Goal: Transaction & Acquisition: Purchase product/service

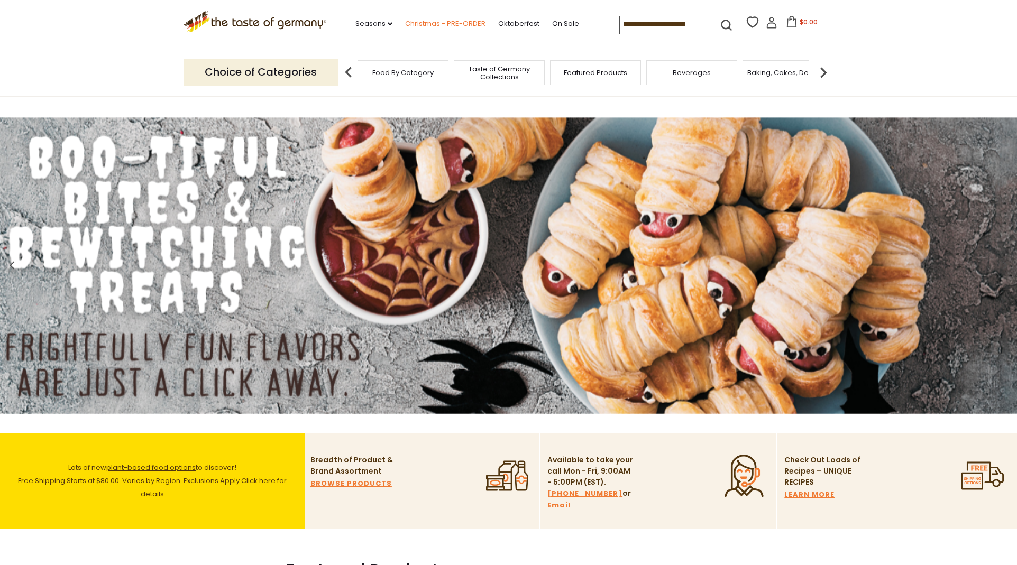
click at [434, 20] on link "Christmas - PRE-ORDER" at bounding box center [445, 24] width 80 height 12
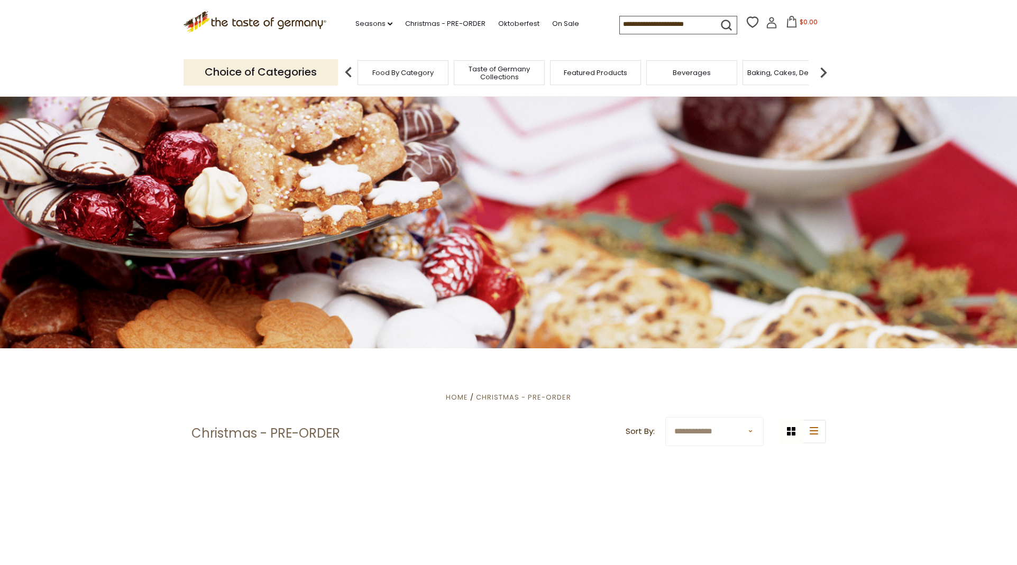
click at [766, 24] on icon at bounding box center [772, 23] width 12 height 12
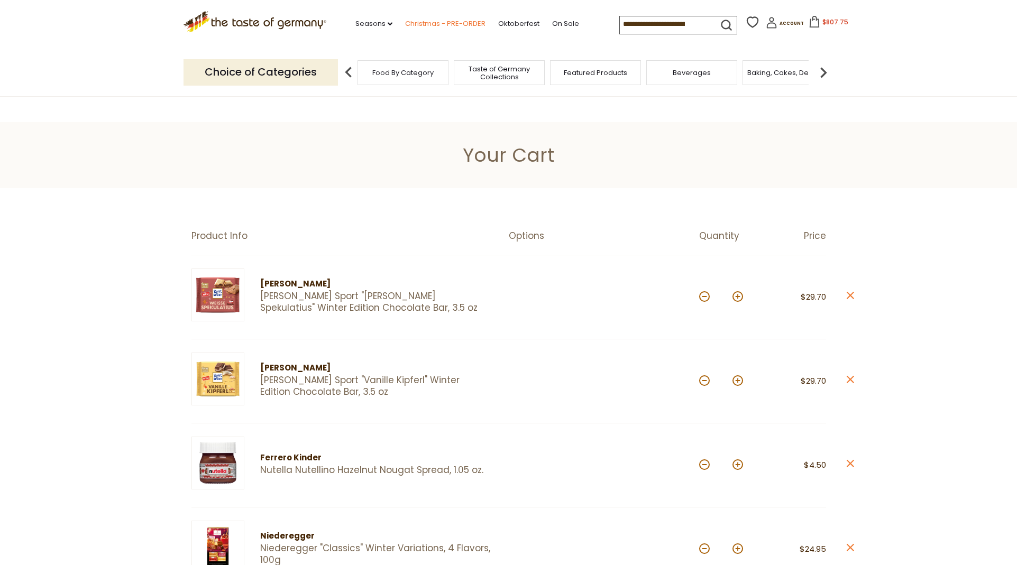
click at [405, 25] on link "Christmas - PRE-ORDER" at bounding box center [445, 24] width 80 height 12
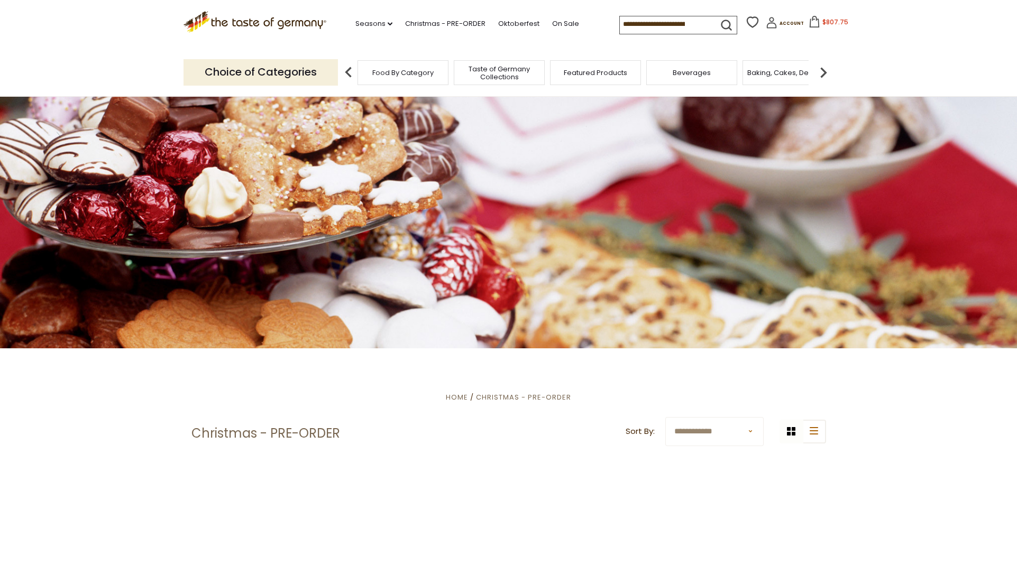
scroll to position [253, 0]
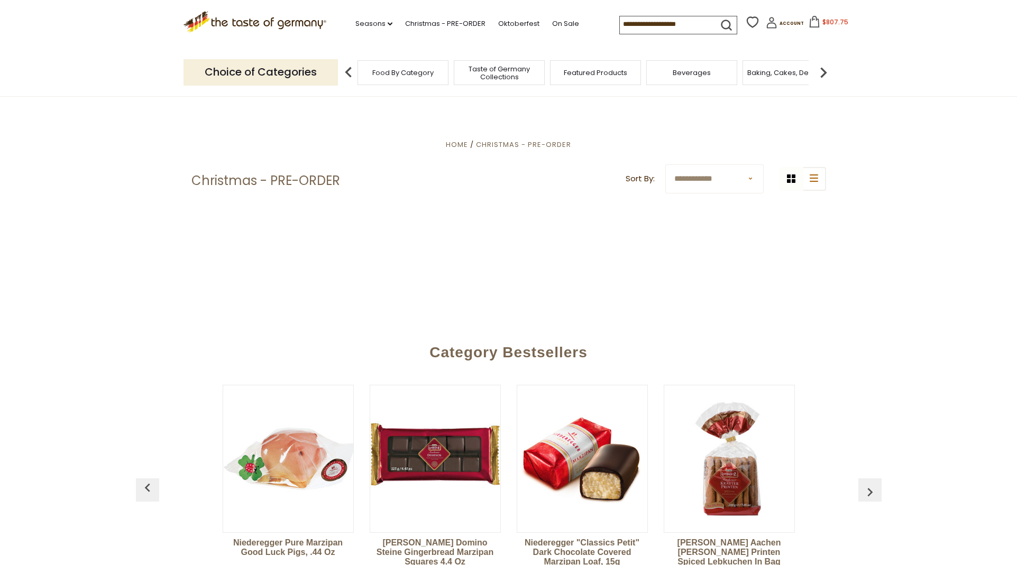
select select "******"
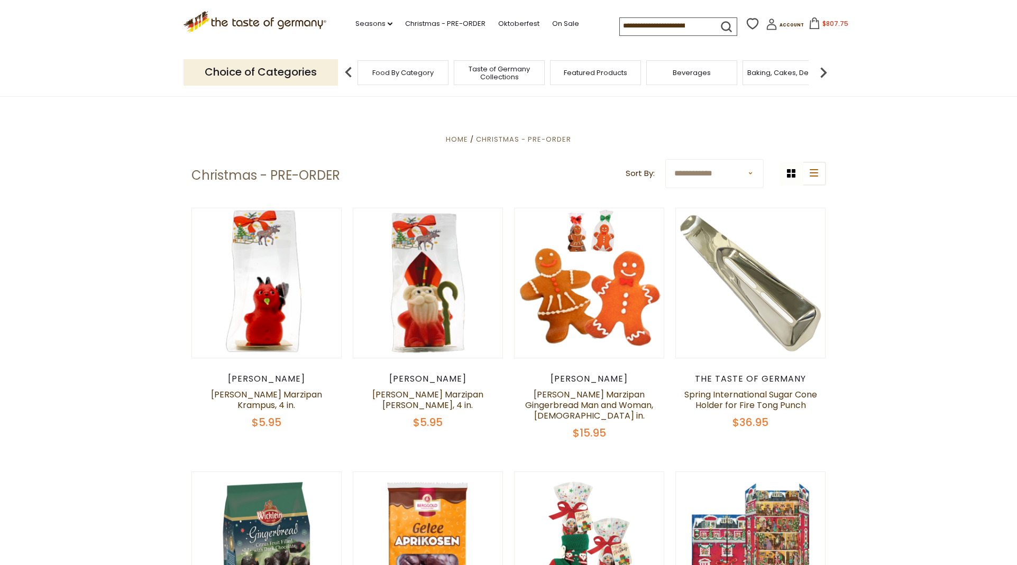
scroll to position [259, 0]
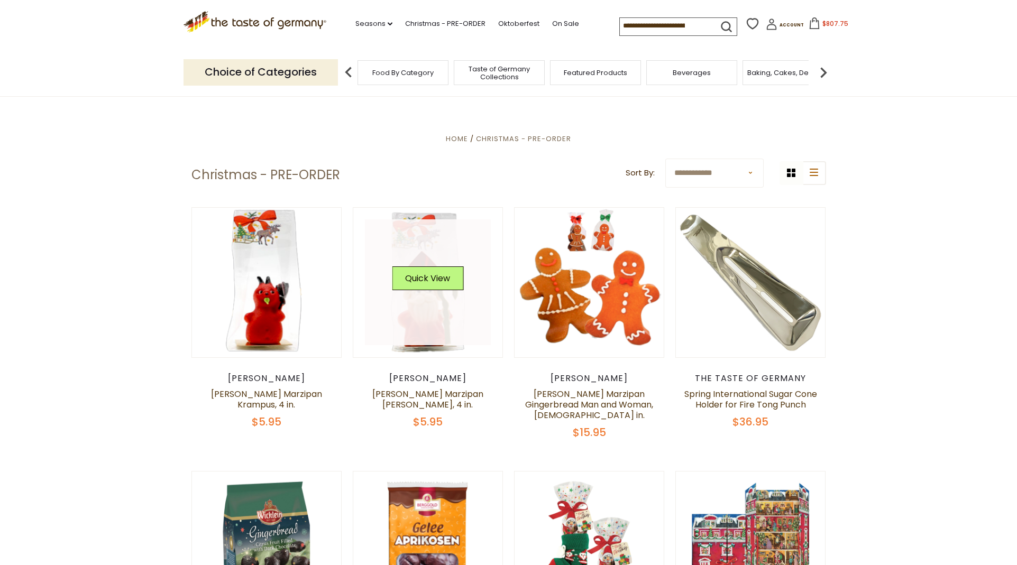
click at [425, 327] on link at bounding box center [428, 282] width 126 height 126
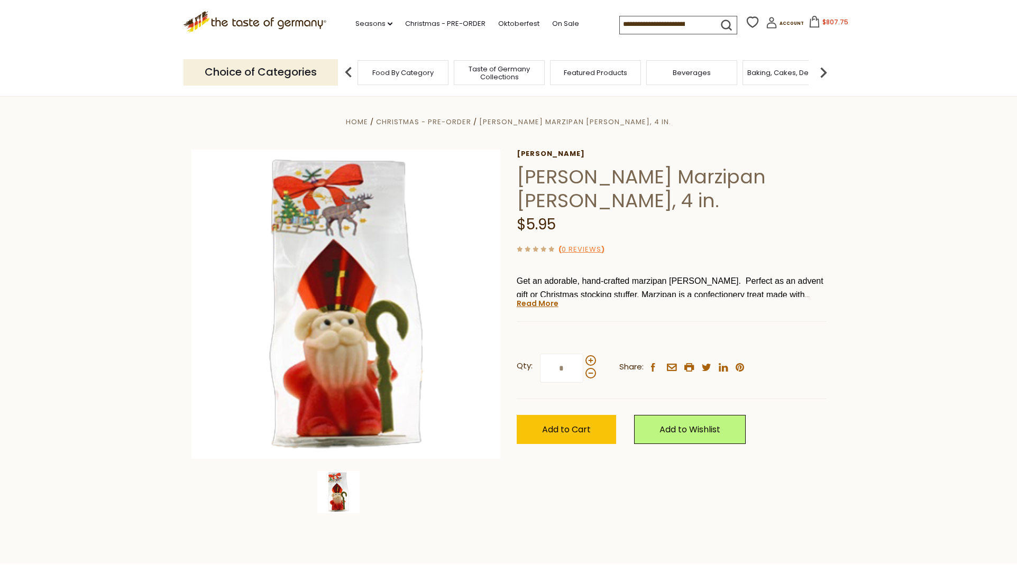
click at [532, 306] on link "Read More" at bounding box center [538, 303] width 42 height 11
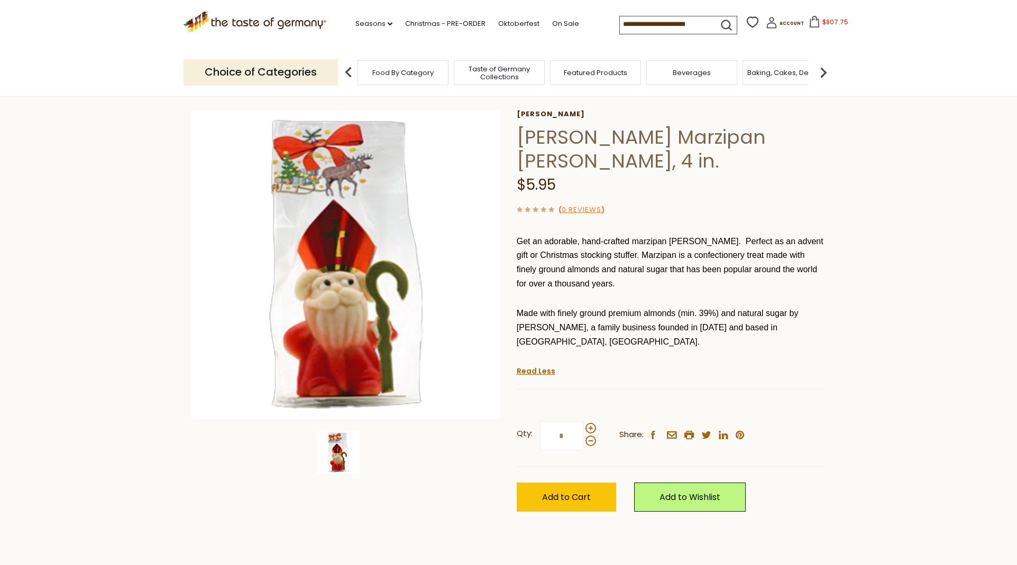
scroll to position [49, 0]
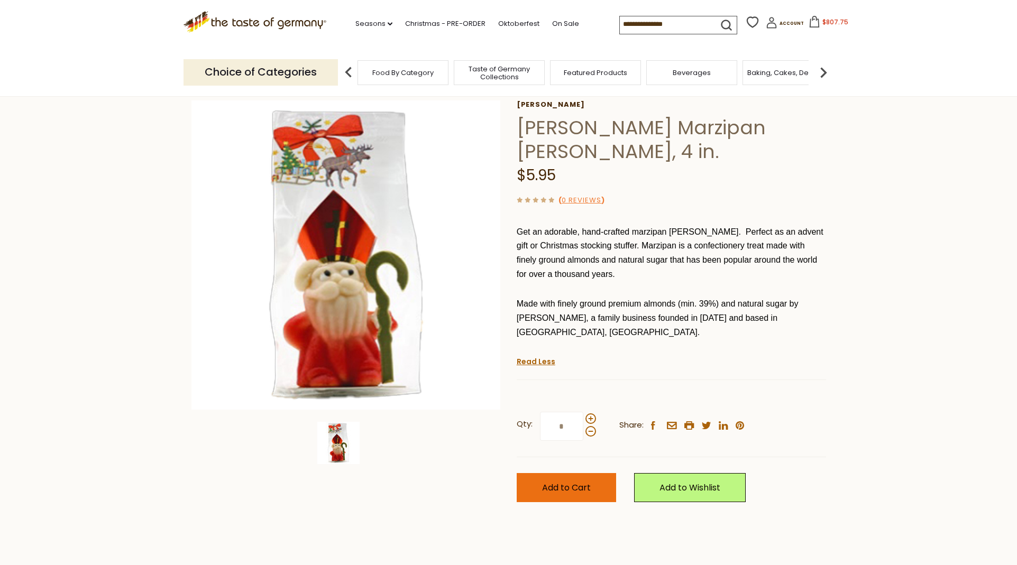
drag, startPoint x: 598, startPoint y: 476, endPoint x: 603, endPoint y: 477, distance: 5.9
click at [598, 476] on button "Add to Cart" at bounding box center [566, 487] width 99 height 29
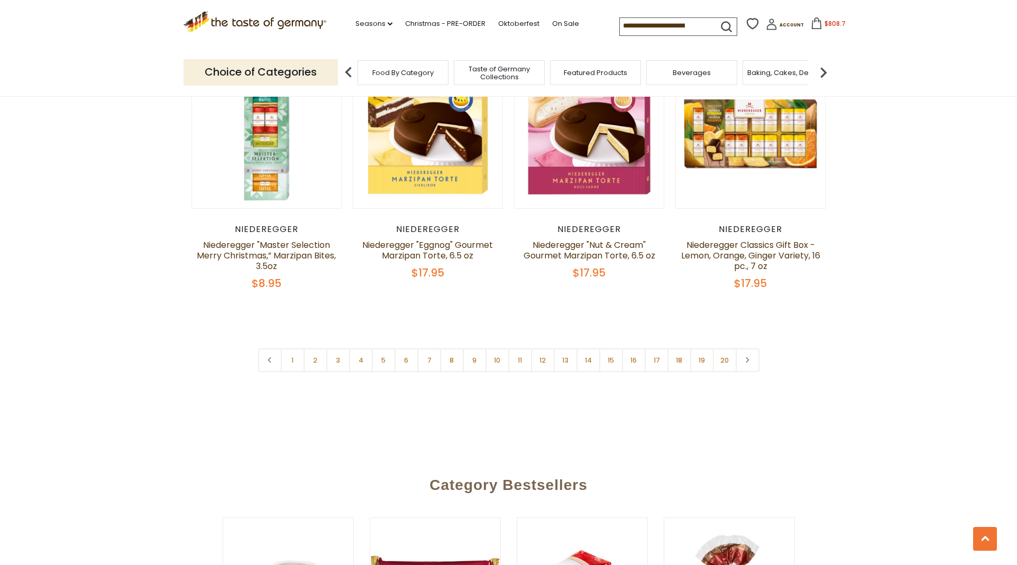
scroll to position [2582, 0]
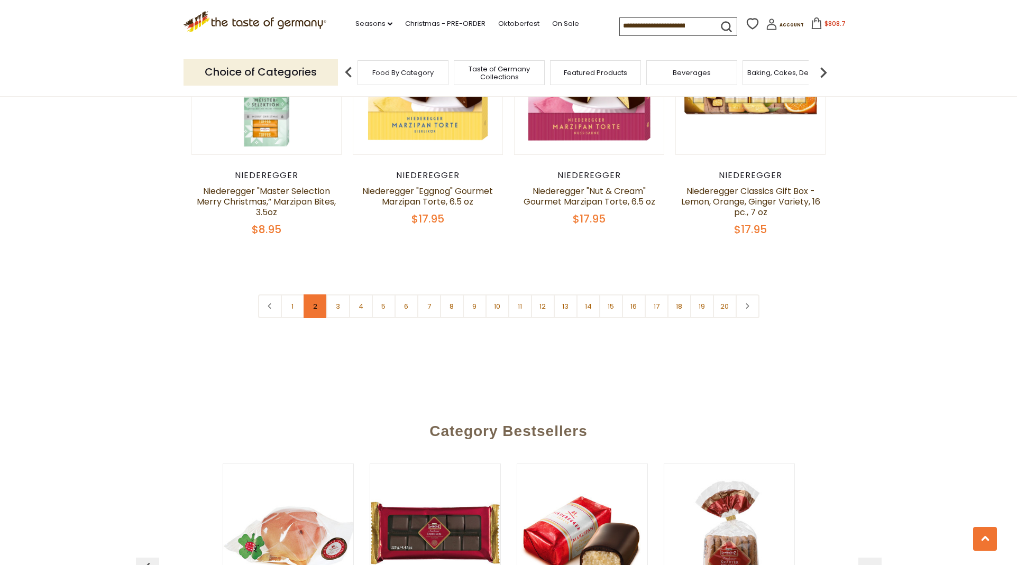
click at [322, 295] on link "2" at bounding box center [316, 307] width 24 height 24
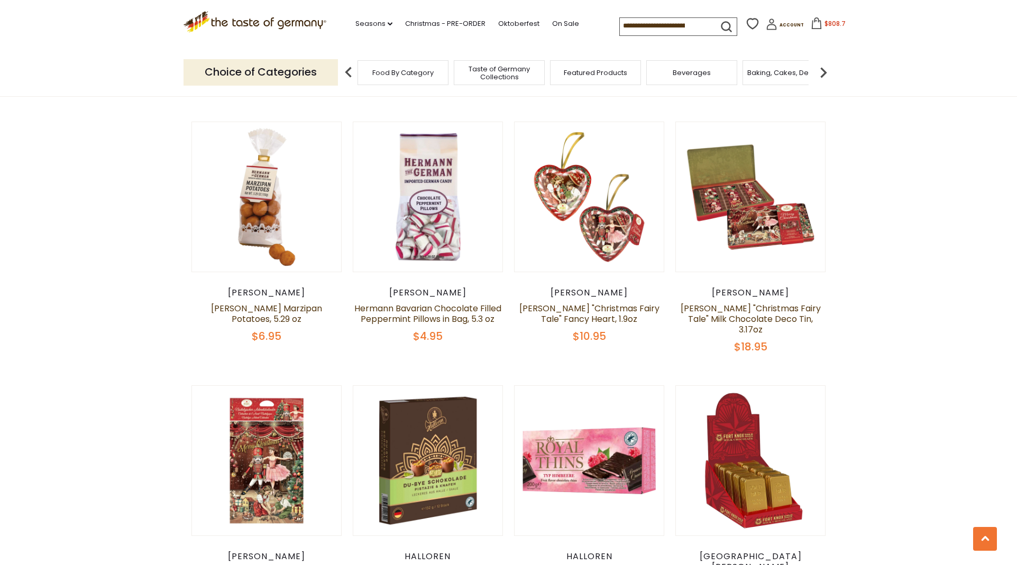
scroll to position [776, 0]
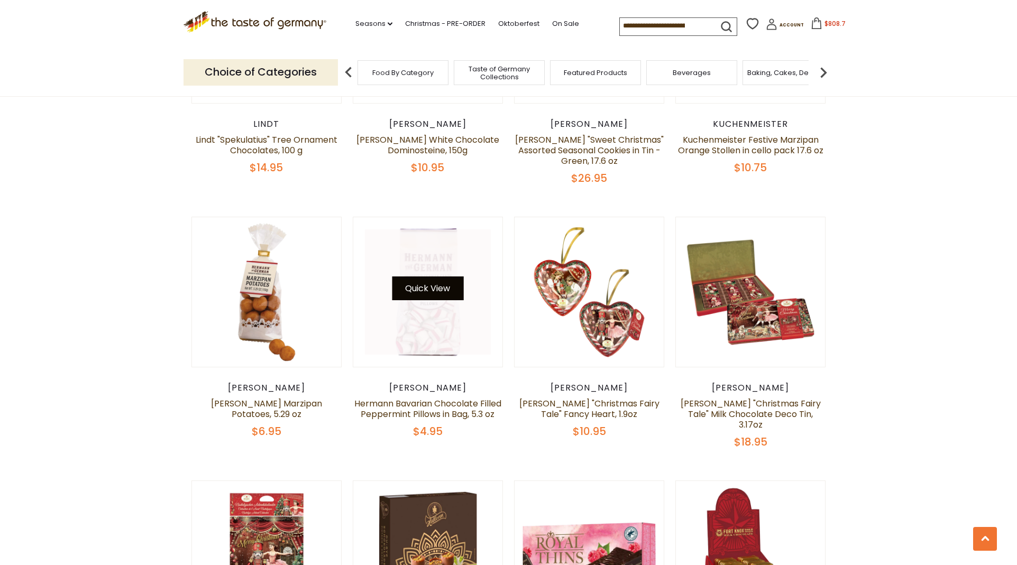
click at [440, 294] on button "Quick View" at bounding box center [427, 289] width 71 height 24
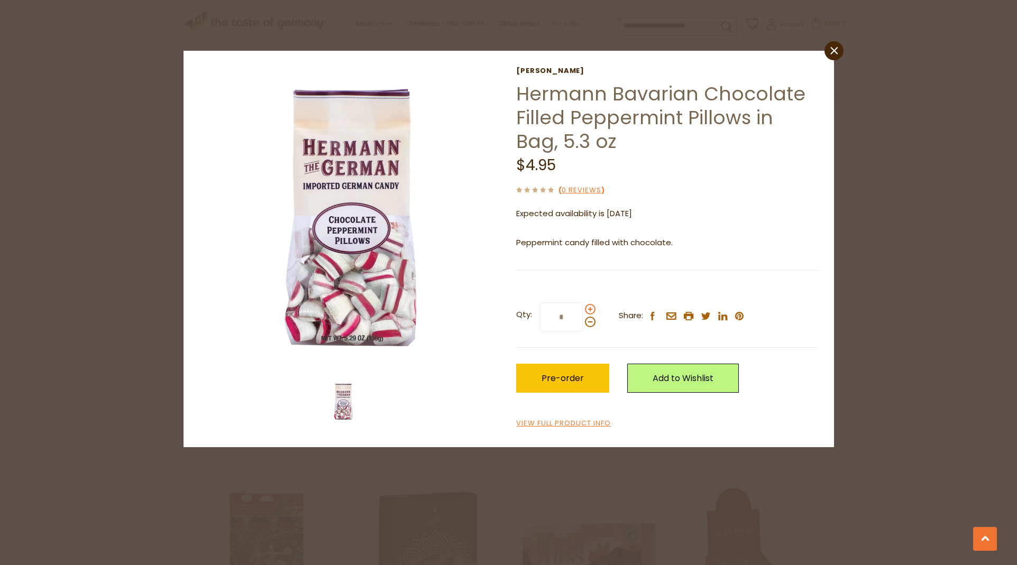
click at [589, 307] on span at bounding box center [590, 309] width 11 height 11
click at [583, 307] on input "*" at bounding box center [560, 316] width 43 height 29
type input "*"
click at [586, 376] on button "Pre-order" at bounding box center [562, 378] width 93 height 29
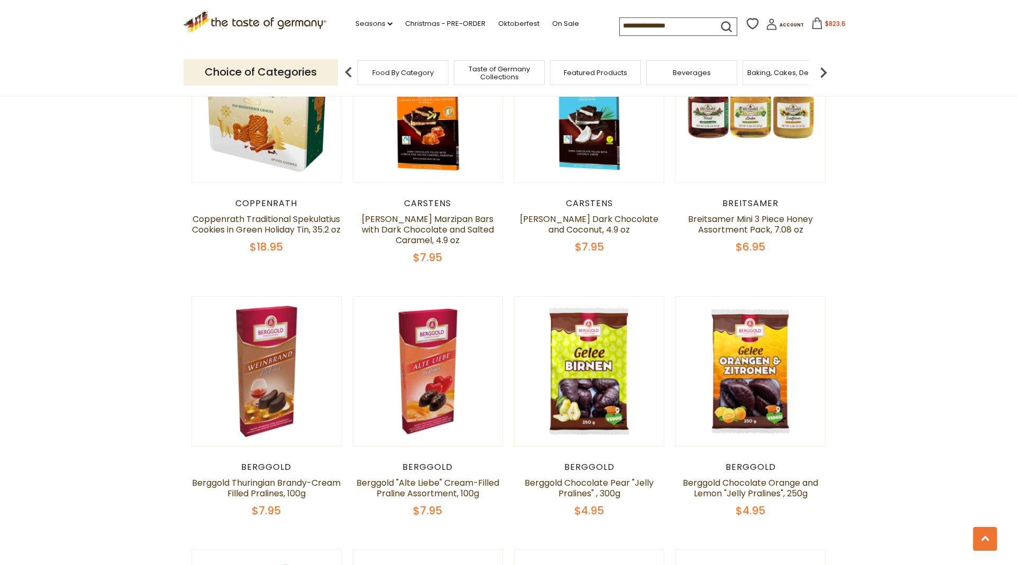
scroll to position [1776, 0]
